Goal: Task Accomplishment & Management: Complete application form

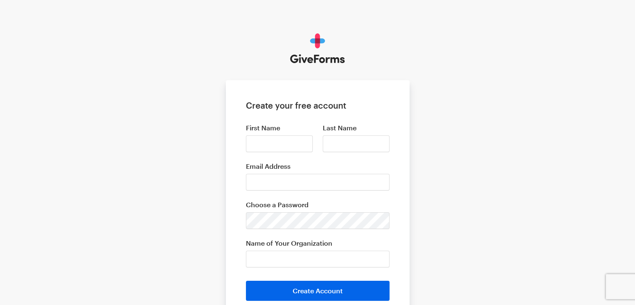
scroll to position [42, 0]
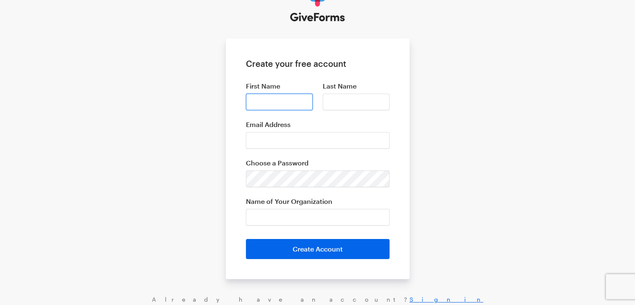
click at [284, 101] on input "First Name" at bounding box center [279, 102] width 67 height 17
type input "Steffon"
type input "scott"
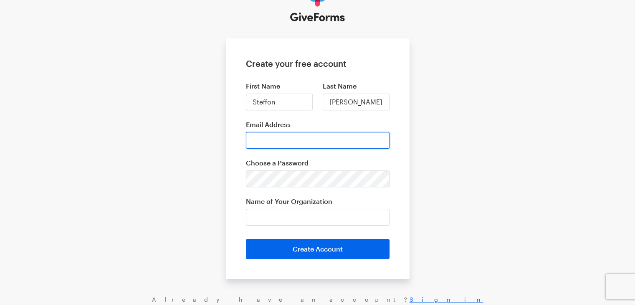
click at [279, 143] on input "Email Address" at bounding box center [318, 140] width 144 height 17
type input "[EMAIL_ADDRESS][DOMAIN_NAME]"
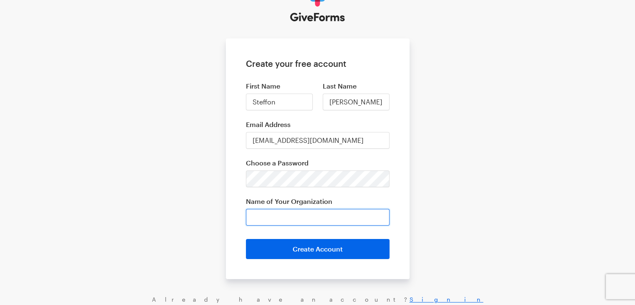
click at [264, 216] on input "Name of Your Organization" at bounding box center [318, 217] width 144 height 17
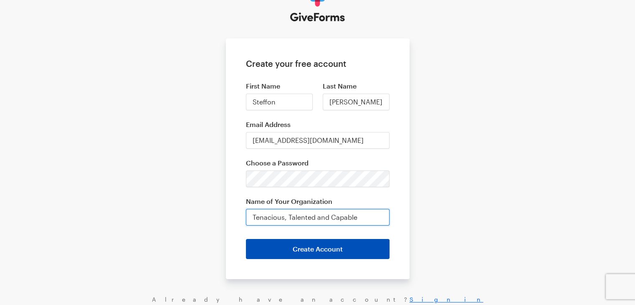
type input "Tenacious, Talented and Capable"
click at [314, 245] on button "Create Account" at bounding box center [318, 249] width 144 height 20
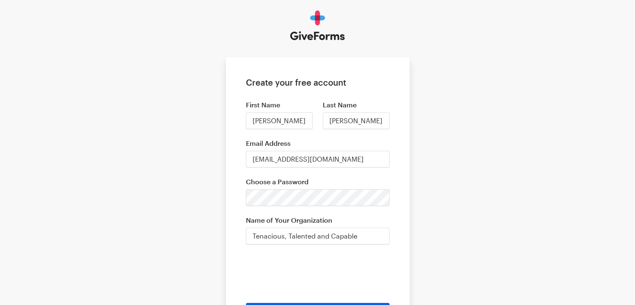
scroll to position [42, 0]
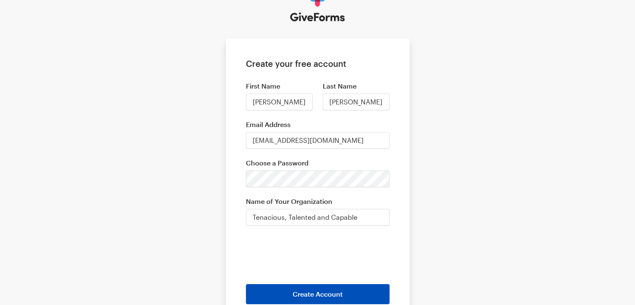
click at [362, 294] on button "Create Account" at bounding box center [318, 294] width 144 height 20
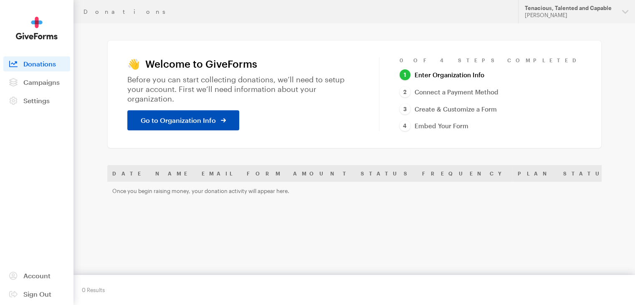
click at [229, 112] on link "Go to Organization Info" at bounding box center [183, 120] width 112 height 20
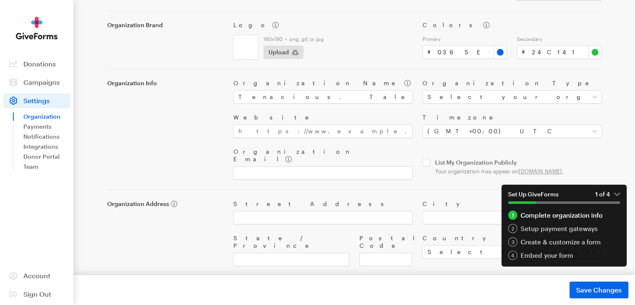
scroll to position [58, 0]
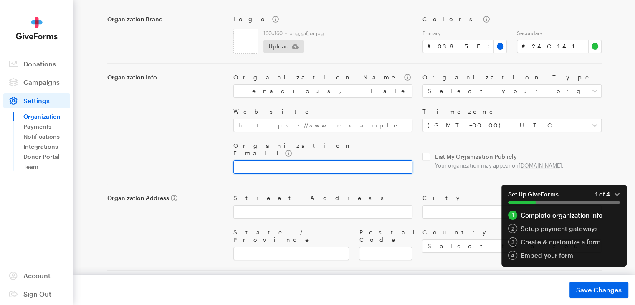
click at [283, 161] on input "Organization Email" at bounding box center [322, 166] width 179 height 13
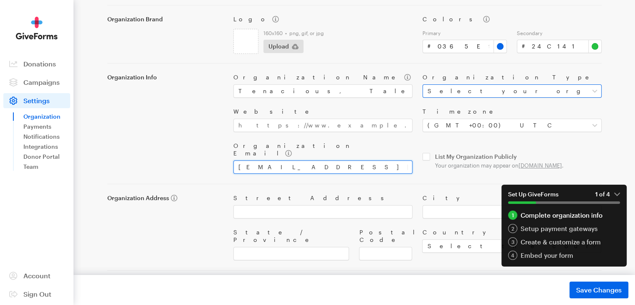
type input "ttc4life01@gmail.com"
click at [595, 91] on select "Select your organization type Nonprofit Education Religious Political Other" at bounding box center [512, 90] width 179 height 13
select select "nonprofit"
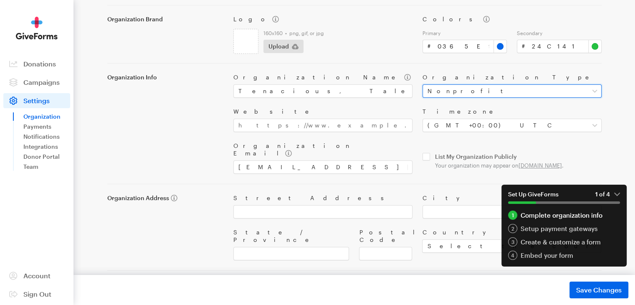
click at [423, 84] on select "Select your organization type Nonprofit Education Religious Political Other" at bounding box center [512, 90] width 179 height 13
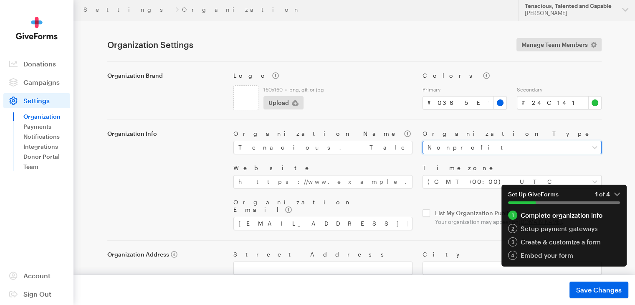
scroll to position [0, 0]
